Goal: Task Accomplishment & Management: Use online tool/utility

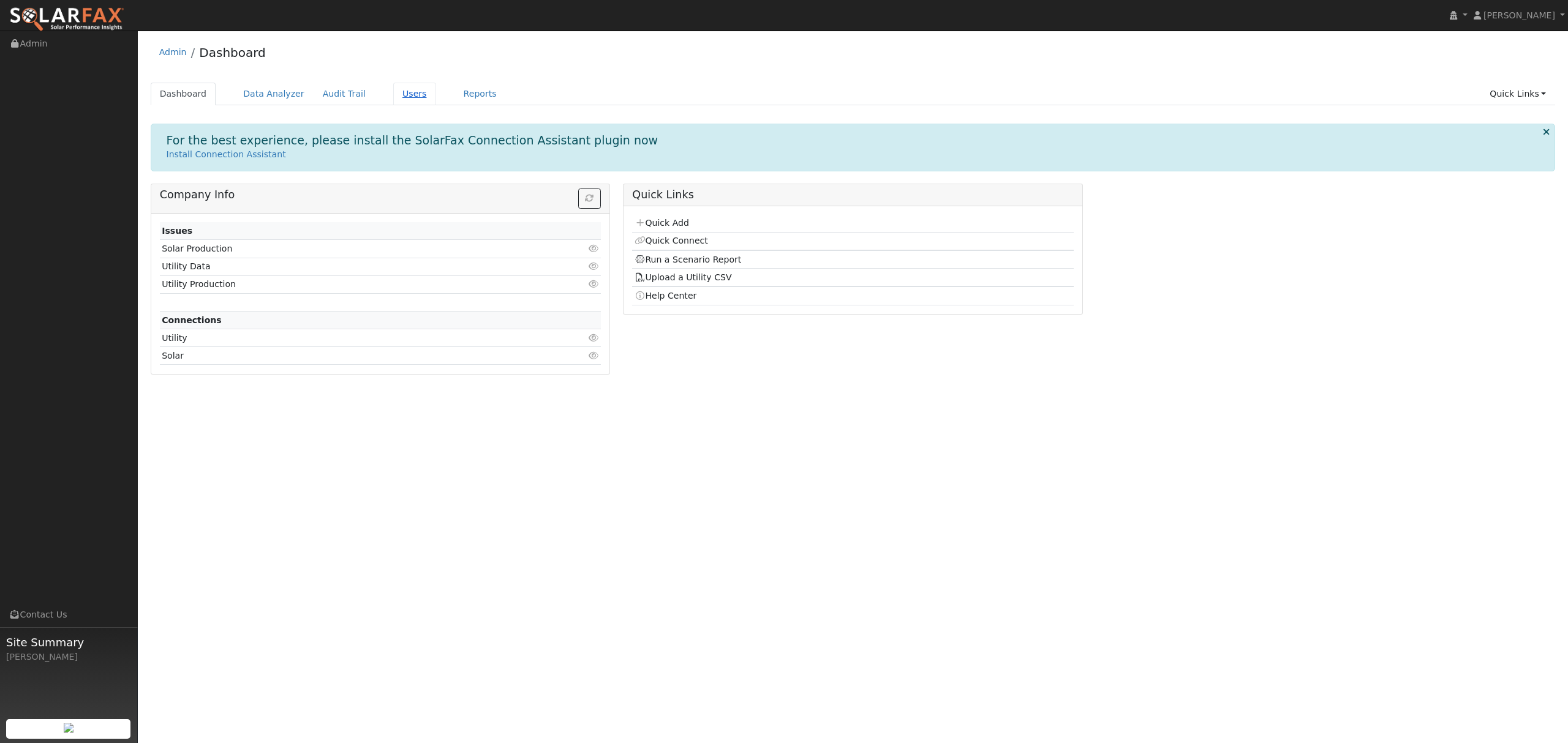
click at [397, 94] on link "Users" at bounding box center [415, 94] width 43 height 23
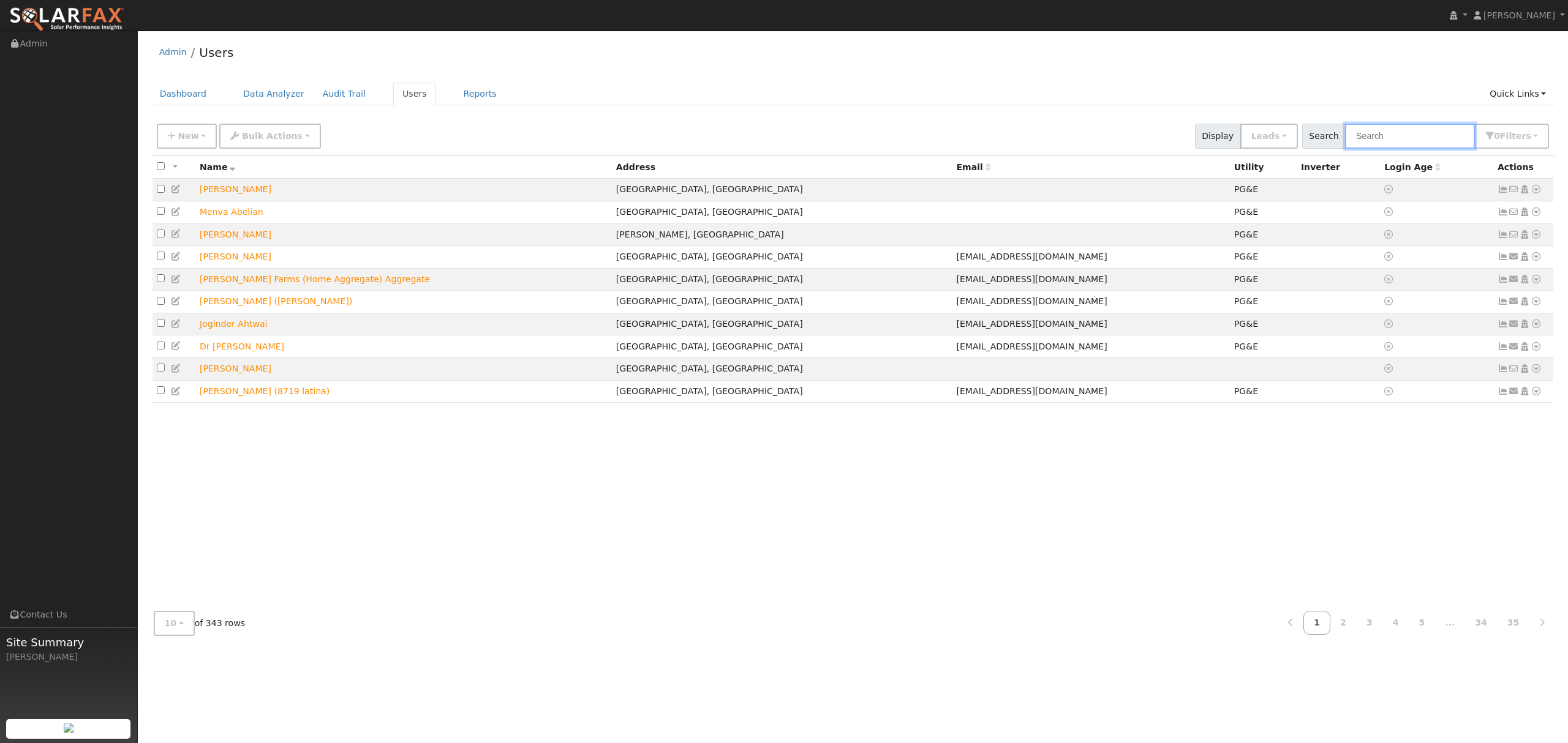
click at [1421, 140] on input "text" at bounding box center [1409, 136] width 130 height 25
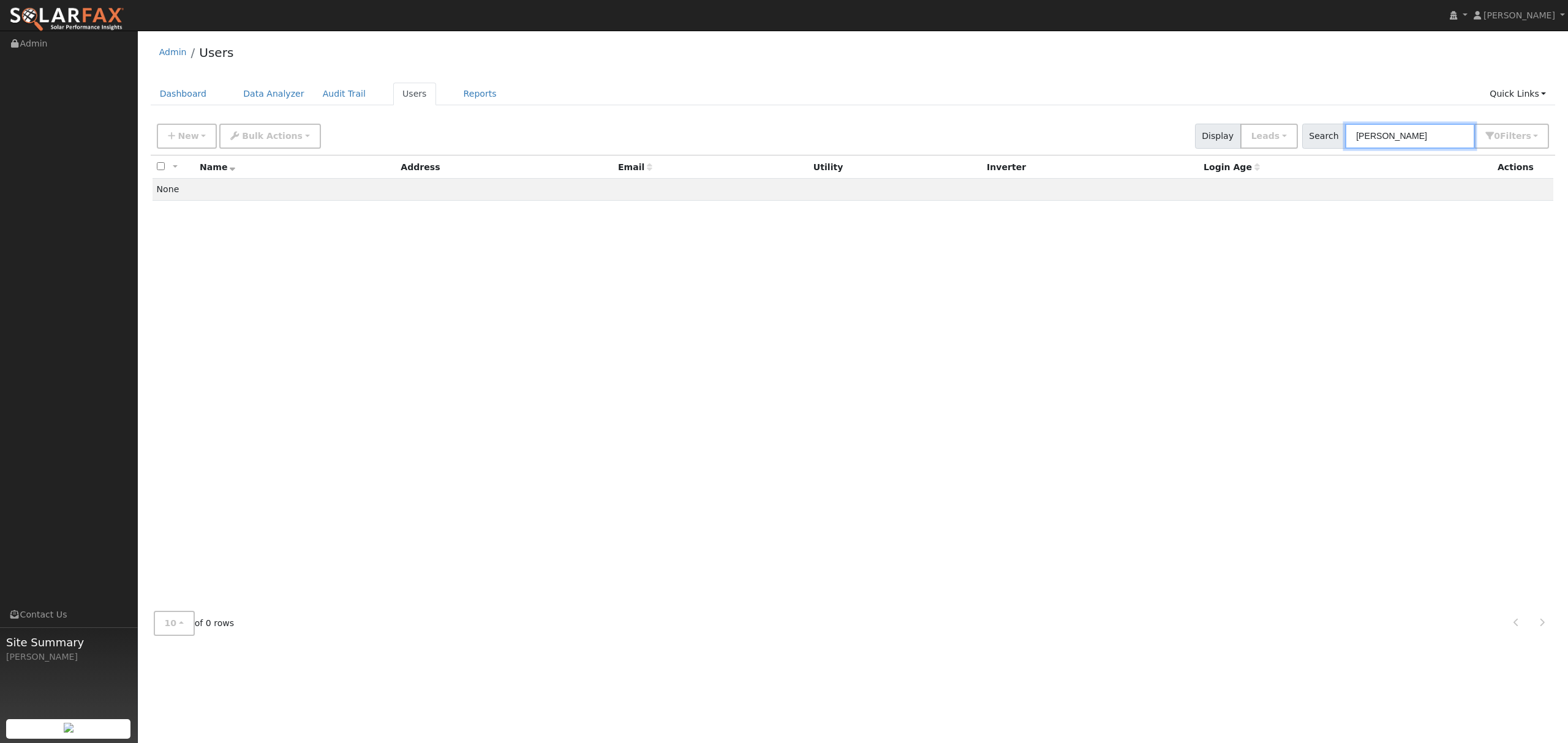
drag, startPoint x: 1386, startPoint y: 142, endPoint x: 1363, endPoint y: 146, distance: 23.3
click at [1363, 146] on input "dave" at bounding box center [1409, 136] width 130 height 25
type input "limburg"
click at [1537, 190] on icon at bounding box center [1536, 189] width 11 height 8
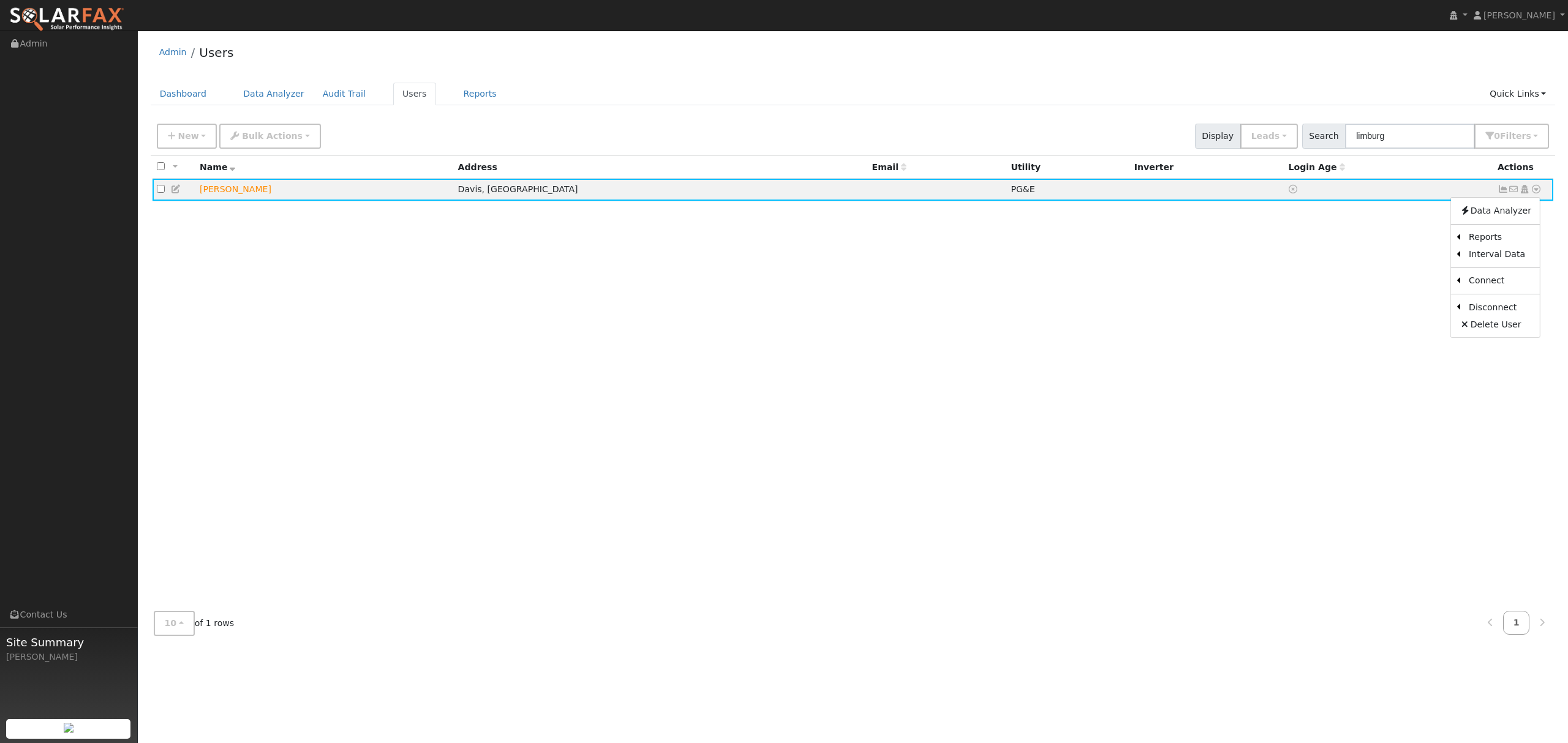
click at [1493, 209] on link "Data Analyzer" at bounding box center [1495, 210] width 89 height 17
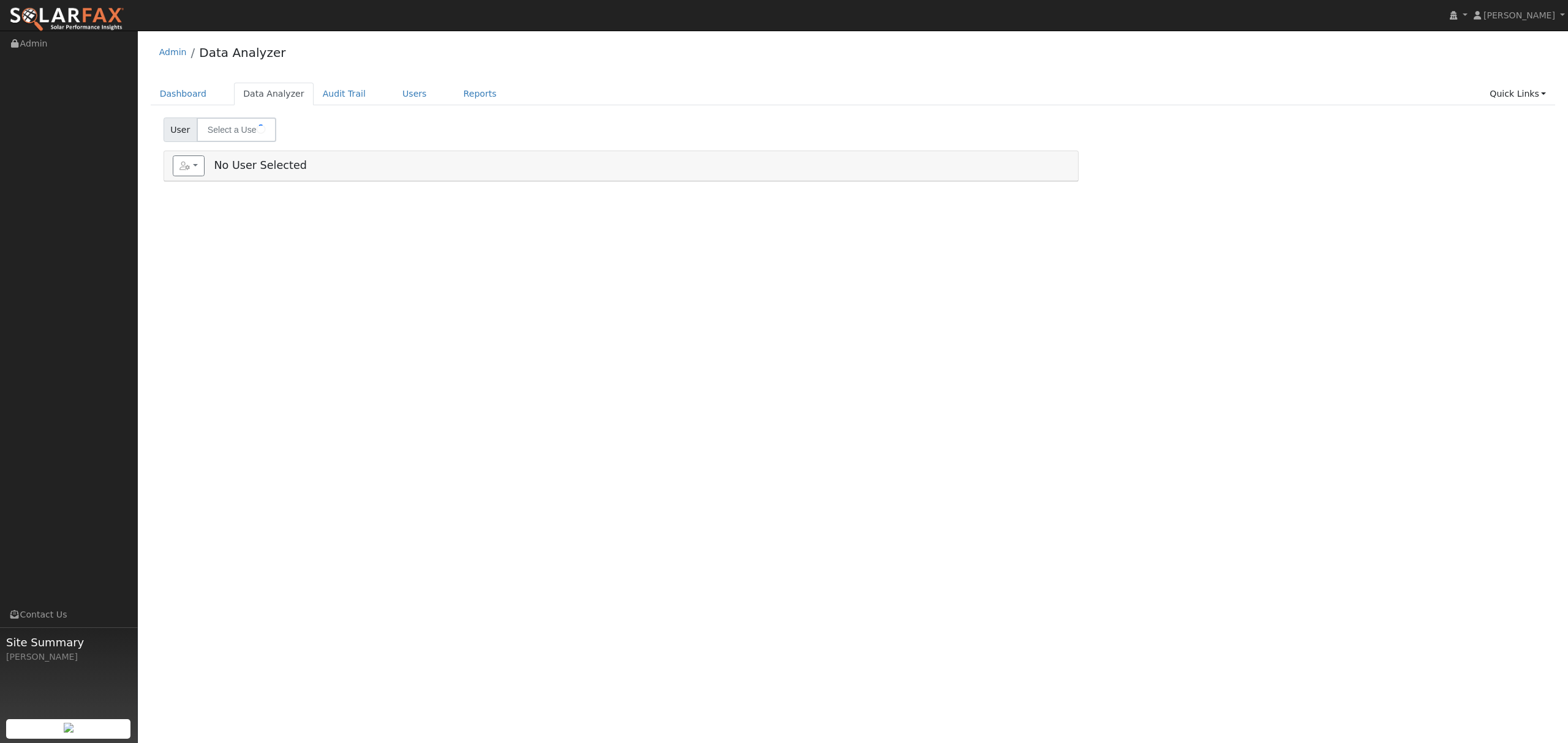
type input "[PERSON_NAME]"
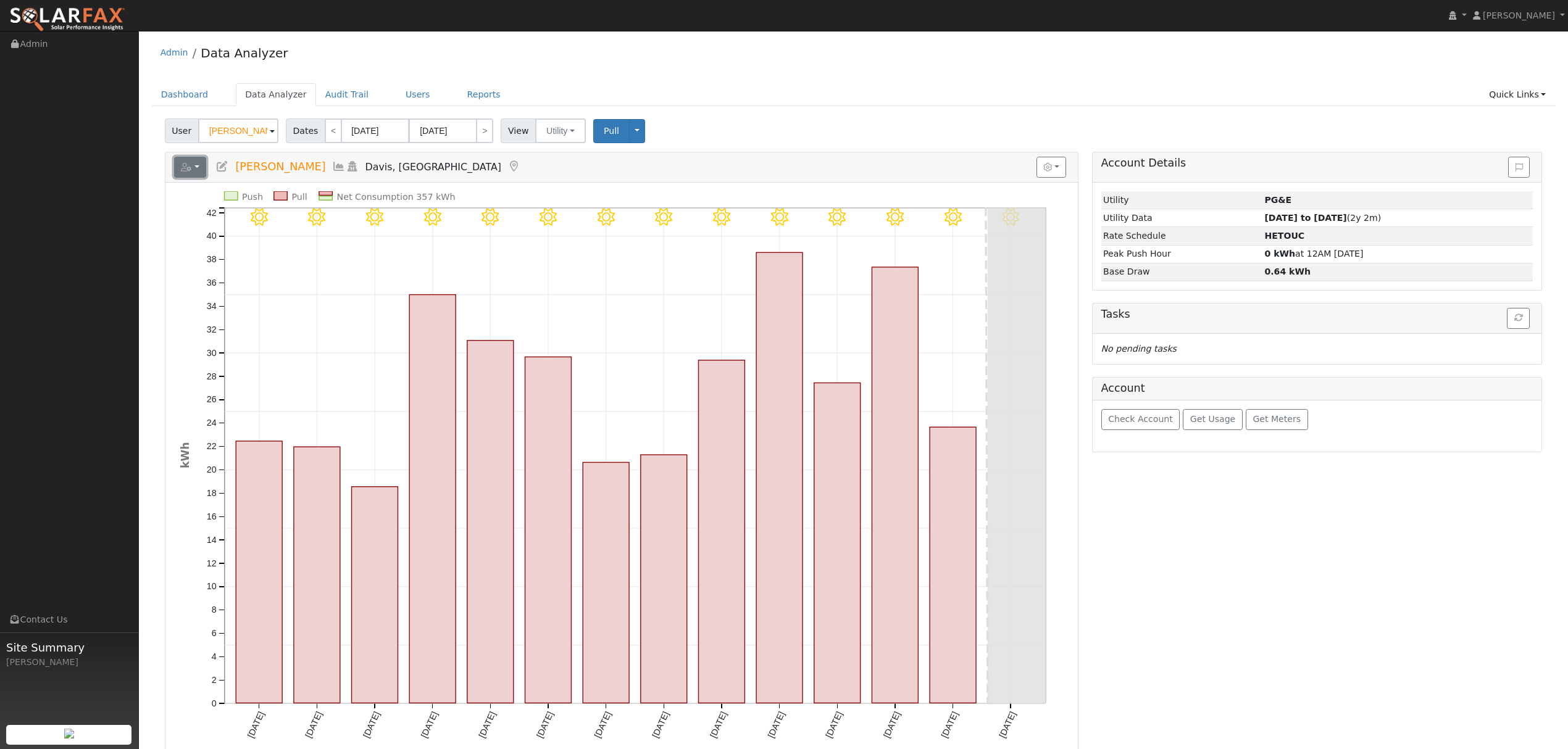
click at [191, 169] on icon "button" at bounding box center [187, 167] width 11 height 8
click at [341, 220] on link "Export to CSV" at bounding box center [343, 222] width 89 height 15
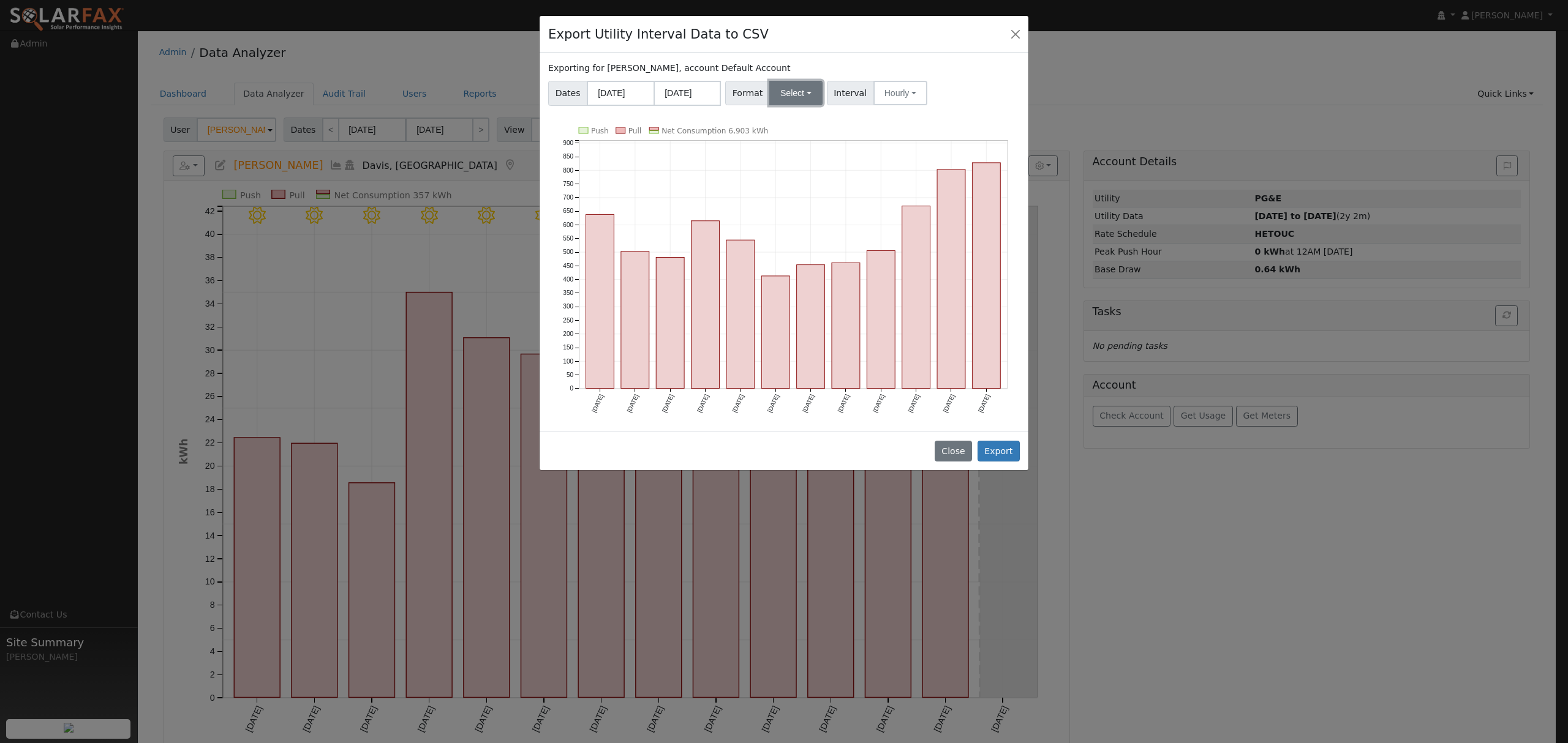
click at [782, 91] on button "Select" at bounding box center [795, 93] width 53 height 24
click at [780, 245] on link "Solargraf" at bounding box center [811, 250] width 87 height 17
click at [999, 453] on button "Export" at bounding box center [998, 451] width 42 height 21
